Goal: Information Seeking & Learning: Learn about a topic

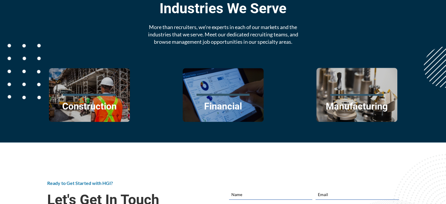
scroll to position [732, 0]
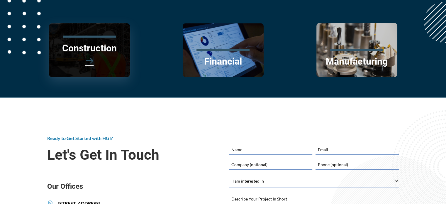
click at [96, 66] on span at bounding box center [89, 60] width 62 height 13
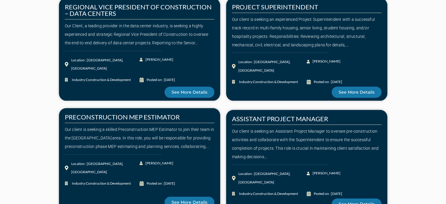
scroll to position [635, 0]
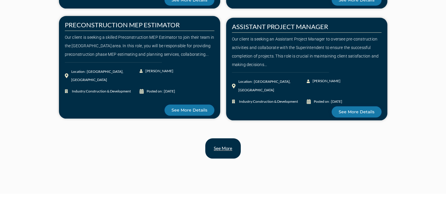
click at [212, 158] on link "See more" at bounding box center [222, 148] width 35 height 20
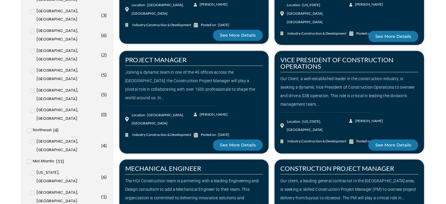
scroll to position [488, 0]
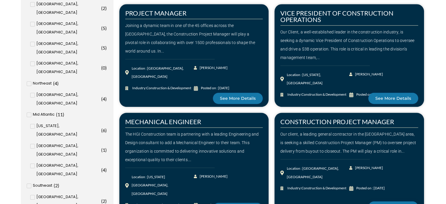
click at [0, 0] on input "Phoenix, AZ ( 5 )" at bounding box center [0, 0] width 0 height 0
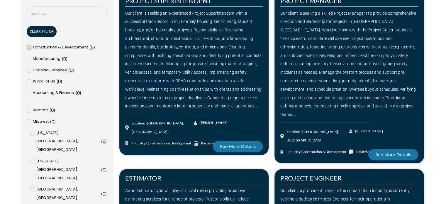
scroll to position [146, 0]
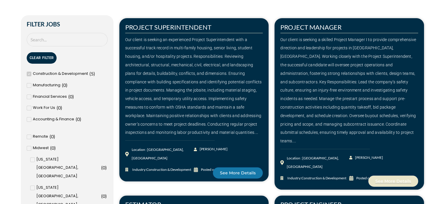
click at [397, 179] on span "See More Details" at bounding box center [393, 181] width 36 height 4
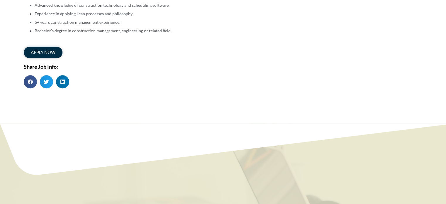
scroll to position [195, 0]
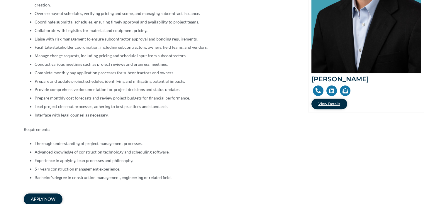
click at [327, 102] on span "View Details" at bounding box center [329, 104] width 22 height 4
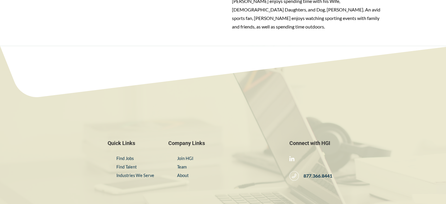
scroll to position [619, 0]
